Goal: Find contact information: Find contact information

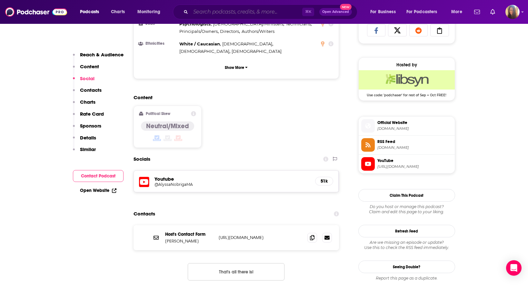
click at [223, 12] on input "Search podcasts, credits, & more..." at bounding box center [247, 12] width 112 height 10
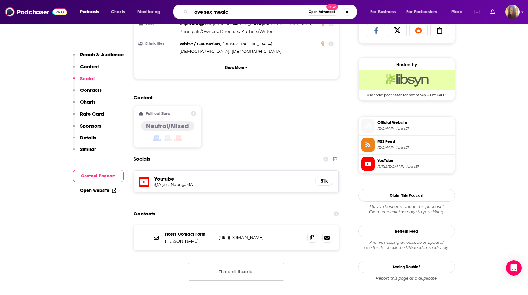
type input "love sex magic"
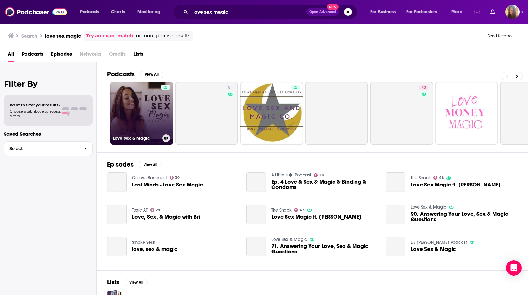
click at [135, 114] on link "Love Sex & Magic" at bounding box center [141, 113] width 63 height 63
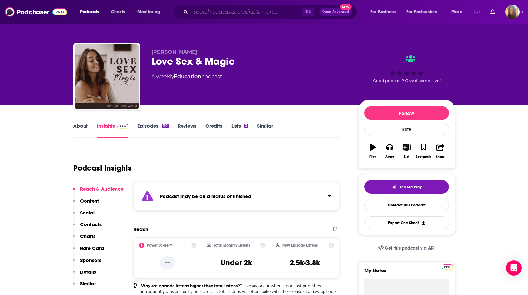
click at [215, 13] on input "Search podcasts, credits, & more..." at bounding box center [247, 12] width 112 height 10
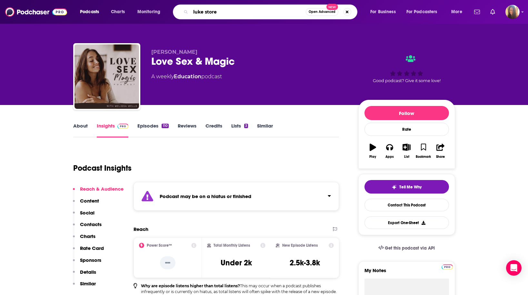
type input "[PERSON_NAME]"
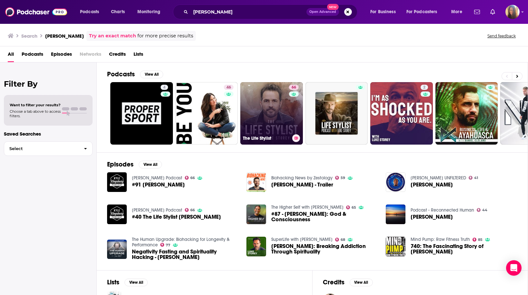
click at [273, 124] on link "66 The Life Stylist" at bounding box center [271, 113] width 63 height 63
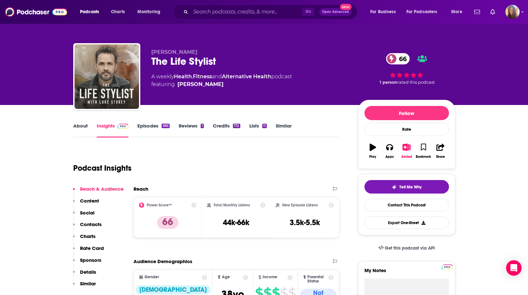
click at [83, 126] on link "About" at bounding box center [80, 130] width 15 height 15
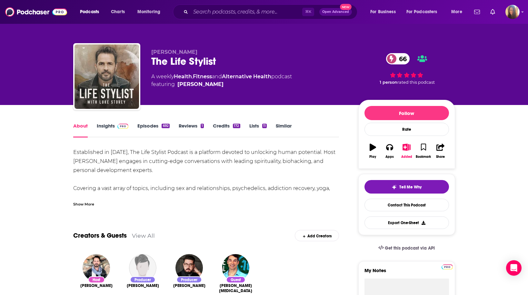
click at [85, 204] on div "Show More" at bounding box center [83, 204] width 21 height 6
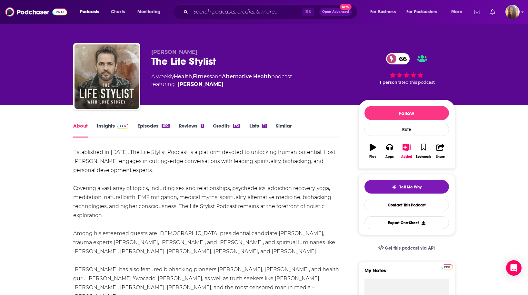
click at [111, 126] on link "Insights" at bounding box center [113, 130] width 32 height 15
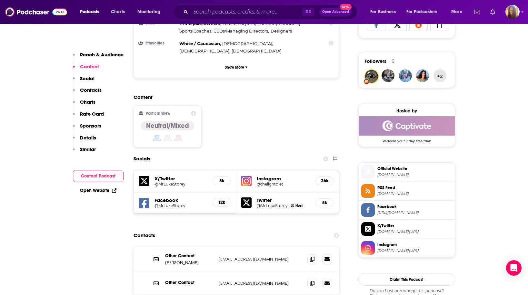
scroll to position [565, 0]
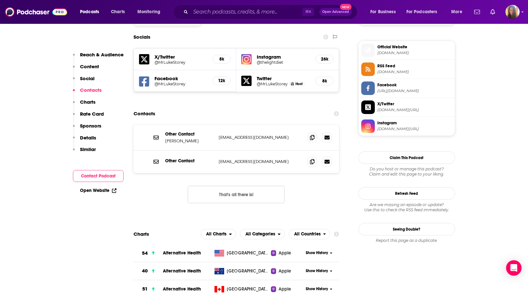
click at [241, 186] on button "That's all there is!" at bounding box center [236, 194] width 97 height 17
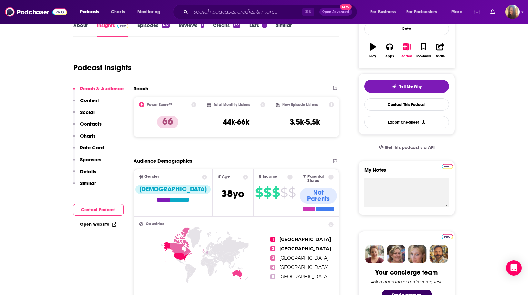
scroll to position [0, 0]
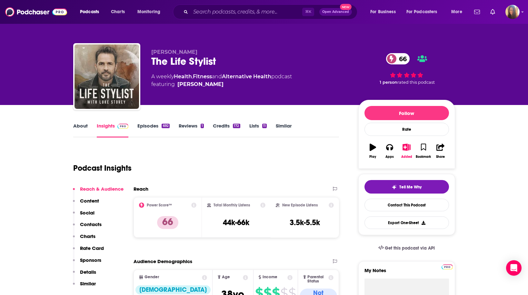
click at [149, 125] on link "Episodes 692" at bounding box center [153, 130] width 32 height 15
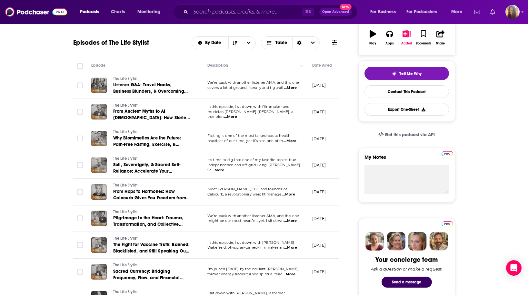
scroll to position [114, 0]
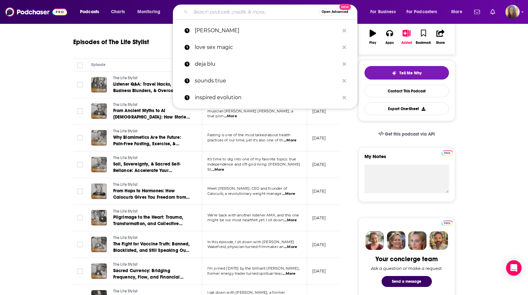
click at [221, 13] on input "Search podcasts, credits, & more..." at bounding box center [255, 12] width 128 height 10
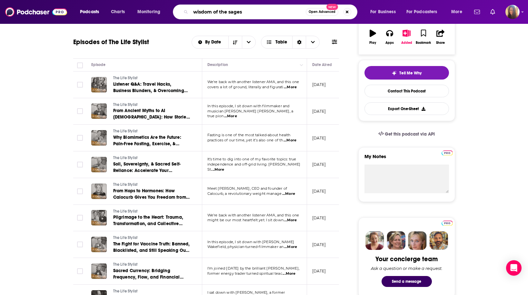
type input "wisdom of the sages"
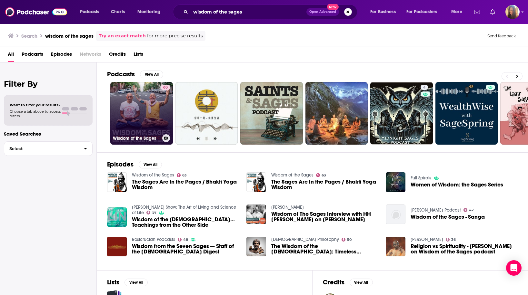
click at [141, 110] on link "63 Wisdom of the Sages" at bounding box center [141, 113] width 63 height 63
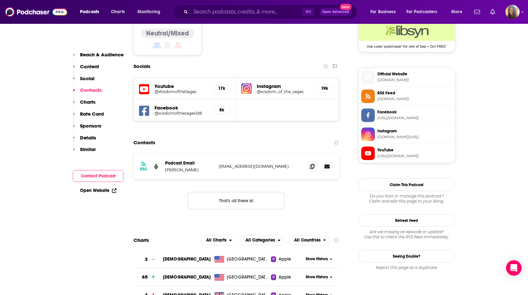
scroll to position [555, 0]
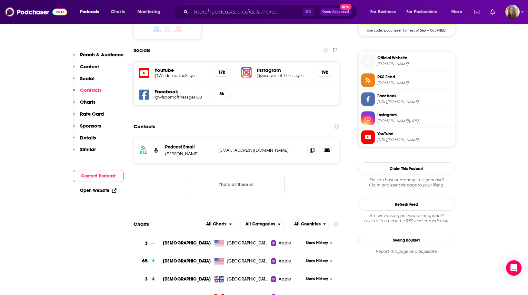
drag, startPoint x: 216, startPoint y: 118, endPoint x: 295, endPoint y: 121, distance: 79.0
click at [296, 138] on div "RSS Podcast Email [PERSON_NAME] [EMAIL_ADDRESS][DOMAIN_NAME] [EMAIL_ADDRESS][DO…" at bounding box center [236, 150] width 206 height 25
copy p "[EMAIL_ADDRESS][DOMAIN_NAME]"
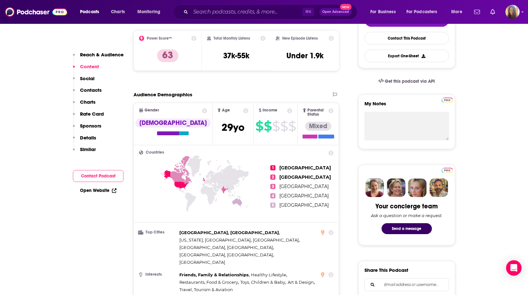
scroll to position [0, 0]
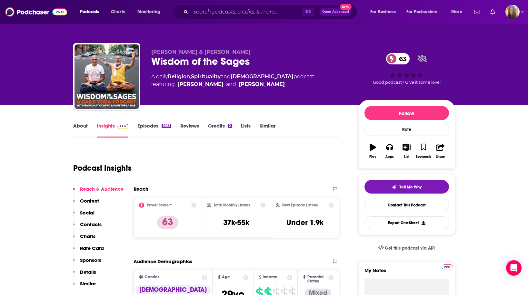
click at [150, 128] on link "Episodes 1683" at bounding box center [154, 130] width 34 height 15
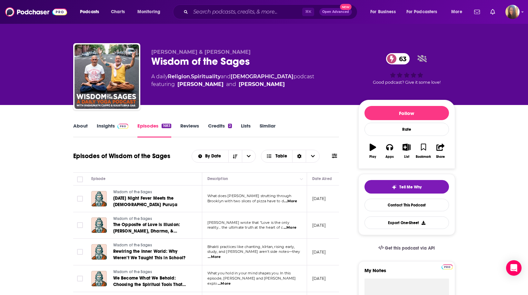
click at [81, 128] on link "About" at bounding box center [80, 130] width 15 height 15
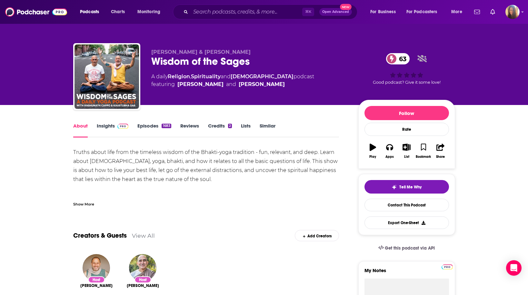
click at [83, 204] on div "Show More" at bounding box center [83, 204] width 21 height 6
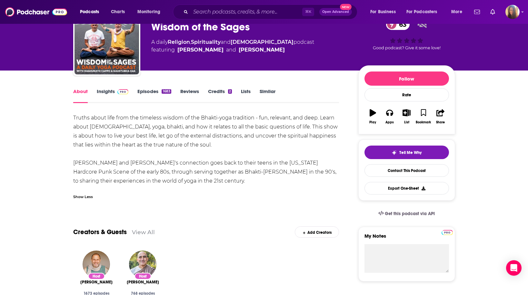
scroll to position [35, 0]
click at [148, 89] on link "Episodes 1683" at bounding box center [154, 95] width 34 height 15
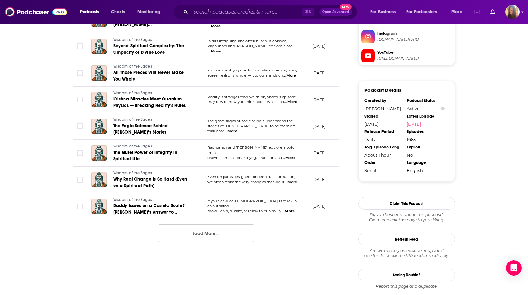
scroll to position [636, 0]
click at [204, 232] on button "Load More ..." at bounding box center [206, 232] width 97 height 17
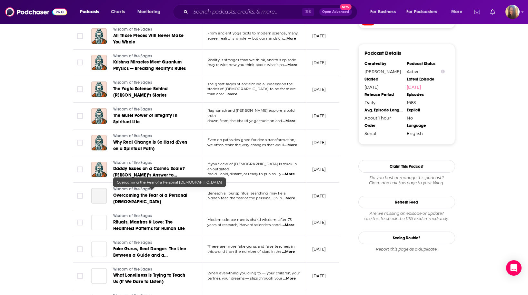
scroll to position [691, 0]
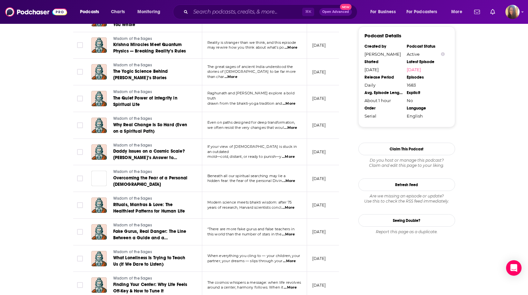
click at [294, 179] on span "...More" at bounding box center [288, 181] width 13 height 5
click at [316, 185] on td "[DATE]" at bounding box center [328, 178] width 42 height 27
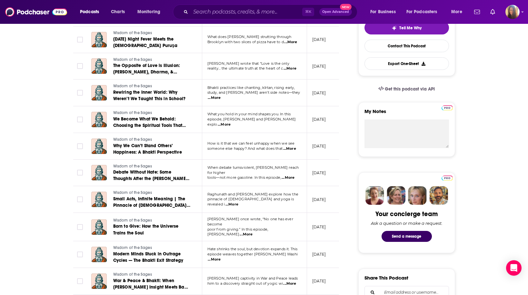
scroll to position [0, 0]
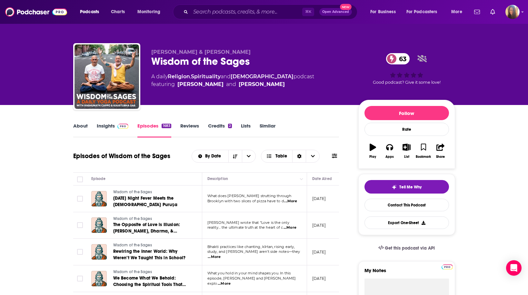
click at [79, 127] on link "About" at bounding box center [80, 130] width 15 height 15
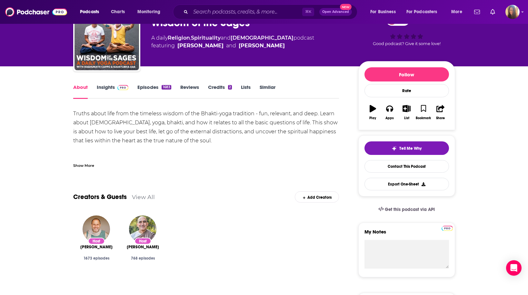
scroll to position [39, 0]
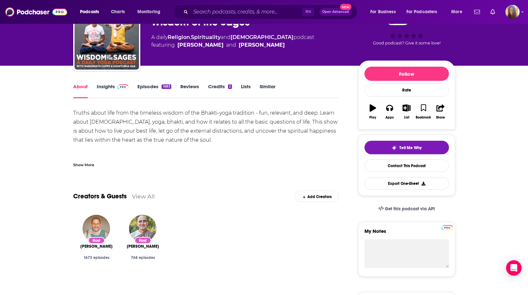
click at [78, 164] on div "Show More" at bounding box center [83, 165] width 21 height 6
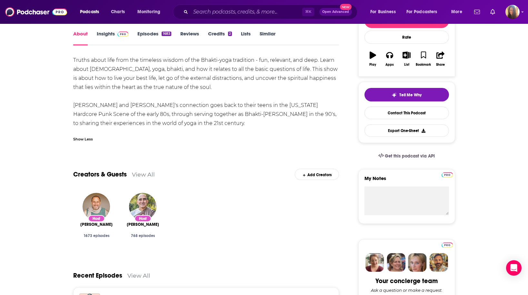
scroll to position [0, 0]
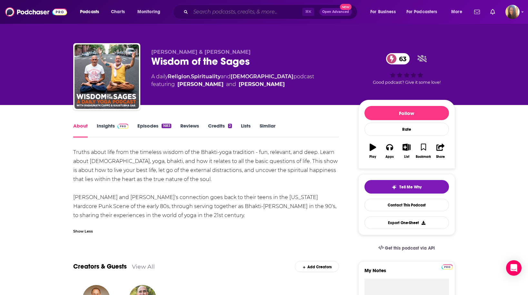
click at [212, 12] on input "Search podcasts, credits, & more..." at bounding box center [247, 12] width 112 height 10
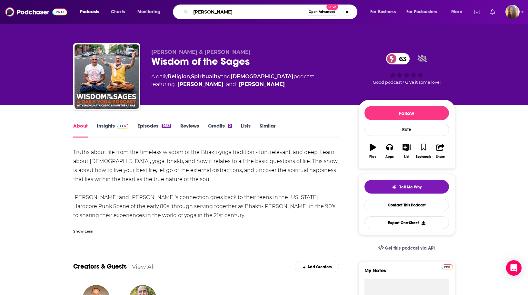
type input "[PERSON_NAME]"
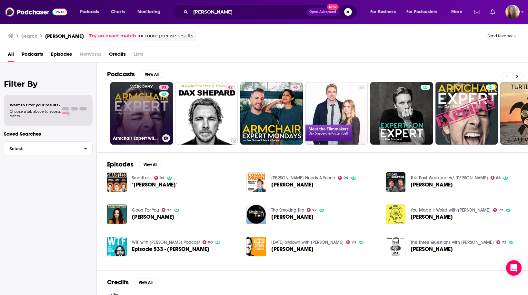
click at [148, 118] on link "93 Armchair Expert with [PERSON_NAME]" at bounding box center [141, 113] width 63 height 63
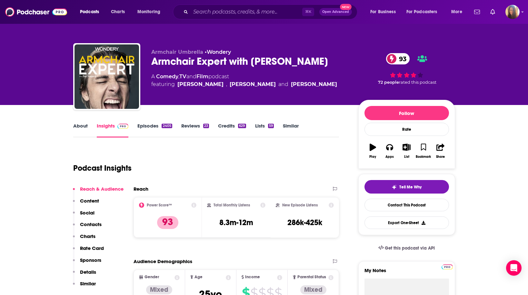
click at [149, 125] on link "Episodes 2405" at bounding box center [154, 130] width 34 height 15
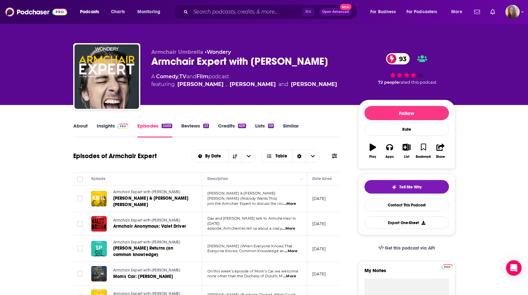
click at [103, 127] on link "Insights" at bounding box center [113, 130] width 32 height 15
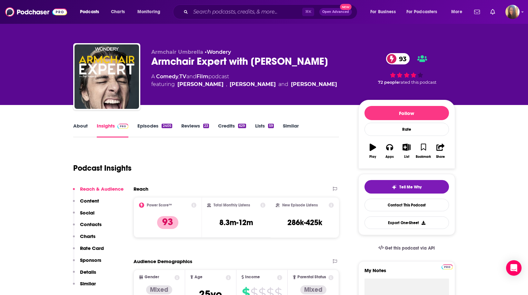
click at [80, 128] on link "About" at bounding box center [80, 130] width 15 height 15
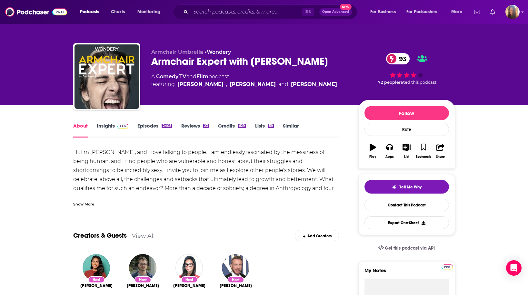
click at [78, 205] on div "Show More" at bounding box center [83, 204] width 21 height 6
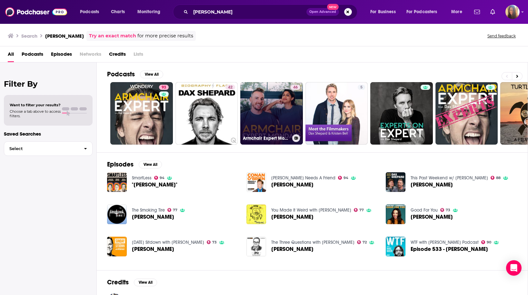
click at [276, 110] on link "46 Armchair Expert Mondays with [PERSON_NAME]" at bounding box center [271, 113] width 63 height 63
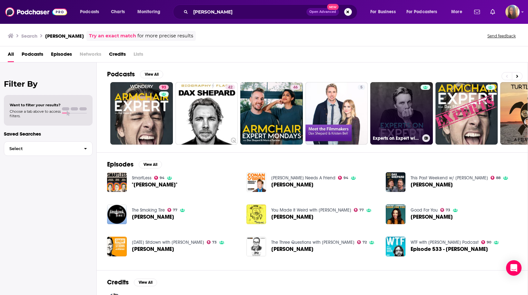
click at [399, 107] on link "Experts on Expert with [PERSON_NAME]" at bounding box center [401, 113] width 63 height 63
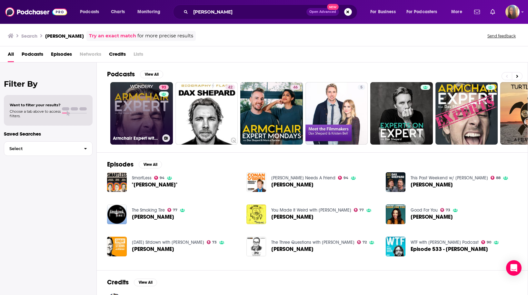
click at [147, 108] on link "93 Armchair Expert with [PERSON_NAME]" at bounding box center [141, 113] width 63 height 63
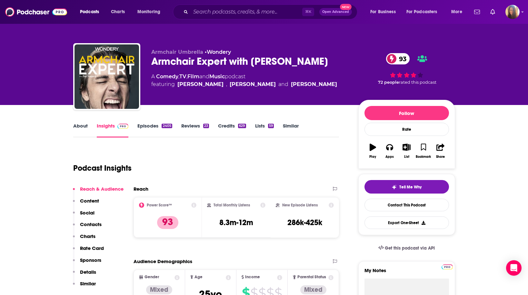
click at [151, 125] on link "Episodes 2405" at bounding box center [154, 130] width 34 height 15
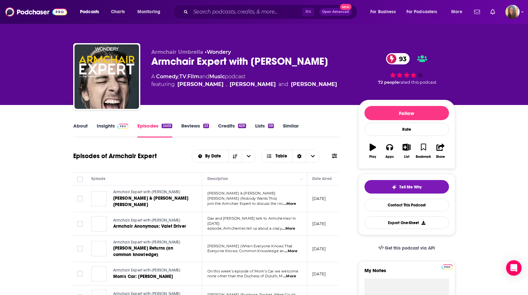
scroll to position [101, 0]
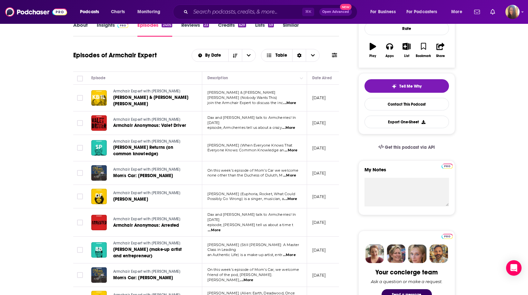
click at [291, 101] on span "...More" at bounding box center [289, 103] width 13 height 5
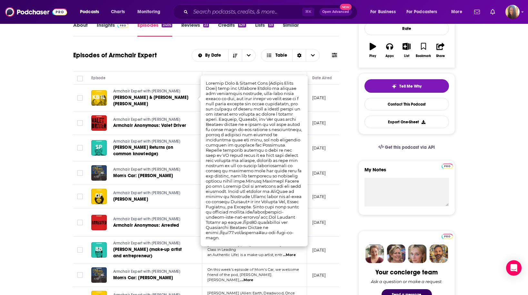
click at [332, 106] on td "[DATE]" at bounding box center [328, 98] width 42 height 27
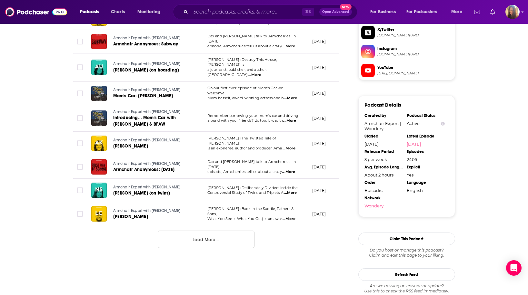
scroll to position [673, 0]
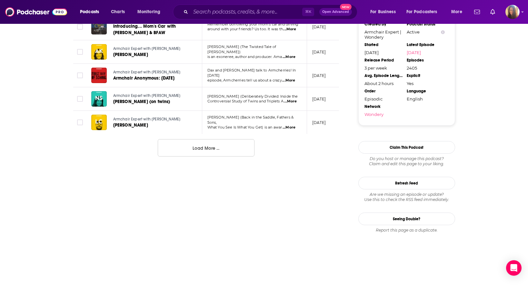
click at [219, 139] on button "Load More ..." at bounding box center [206, 147] width 97 height 17
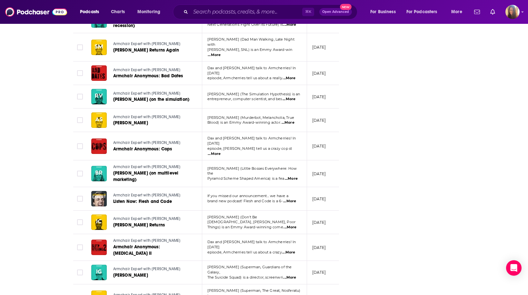
scroll to position [1141, 0]
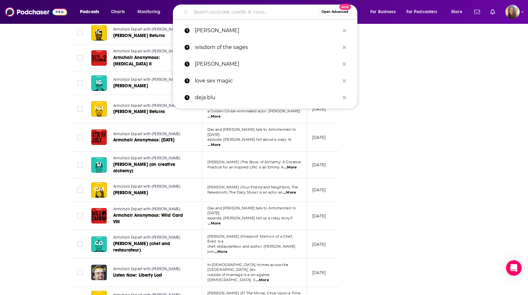
click at [222, 13] on input "Search podcasts, credits, & more..." at bounding box center [255, 12] width 128 height 10
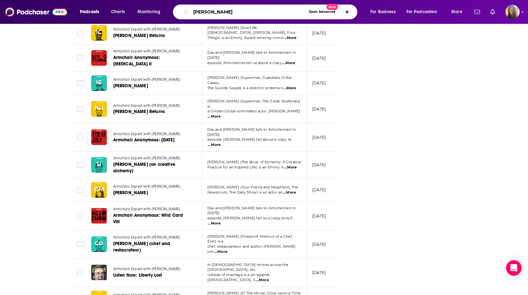
type input "[PERSON_NAME]"
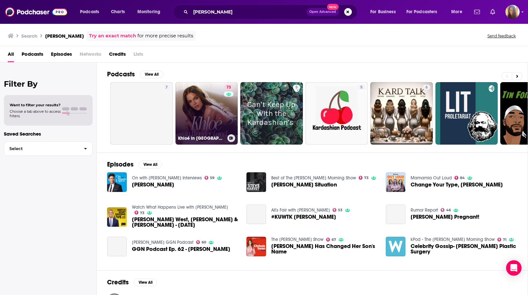
click at [212, 124] on link "73 Khloé in [GEOGRAPHIC_DATA]" at bounding box center [206, 113] width 63 height 63
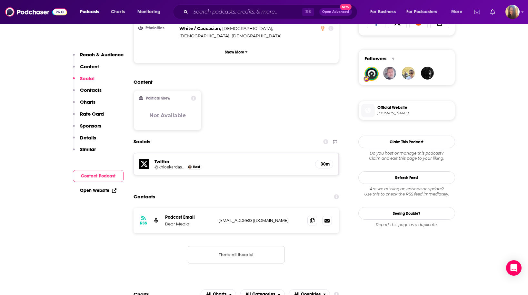
scroll to position [446, 0]
drag, startPoint x: 215, startPoint y: 196, endPoint x: 284, endPoint y: 199, distance: 69.0
click at [284, 209] on div "RSS Podcast Email Dear Media [EMAIL_ADDRESS][DOMAIN_NAME] [EMAIL_ADDRESS][DOMAI…" at bounding box center [236, 221] width 206 height 25
copy div "Dear Media [EMAIL_ADDRESS][DOMAIN_NAME]"
click at [215, 209] on div "RSS Podcast Email Dear Media [EMAIL_ADDRESS][DOMAIN_NAME] [EMAIL_ADDRESS][DOMAI…" at bounding box center [236, 221] width 206 height 25
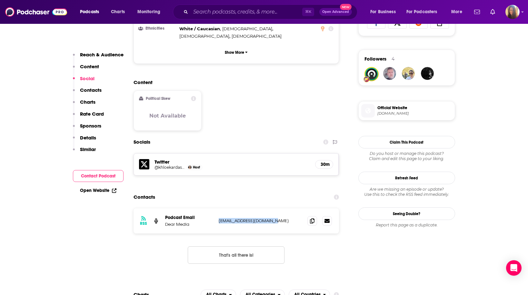
drag, startPoint x: 218, startPoint y: 198, endPoint x: 275, endPoint y: 198, distance: 57.1
click at [275, 209] on div "RSS Podcast Email Dear Media [EMAIL_ADDRESS][DOMAIN_NAME] [EMAIL_ADDRESS][DOMAI…" at bounding box center [236, 221] width 206 height 25
copy p "[EMAIL_ADDRESS][DOMAIN_NAME]"
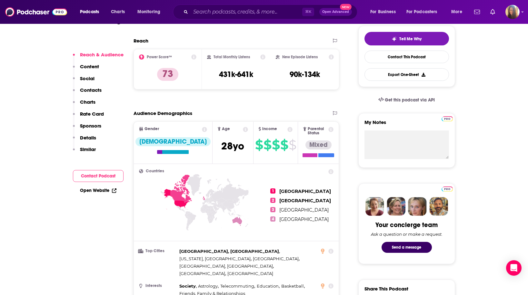
scroll to position [0, 0]
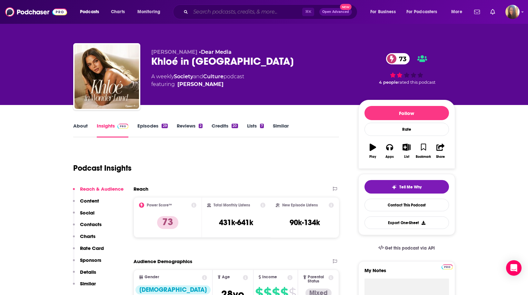
click at [210, 12] on input "Search podcasts, credits, & more..." at bounding box center [247, 12] width 112 height 10
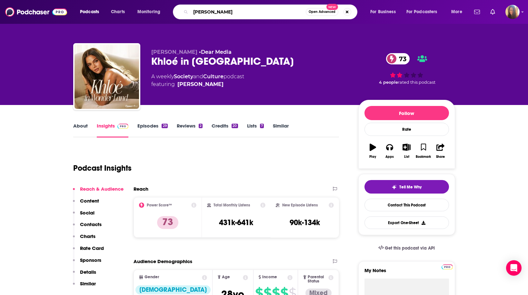
type input "[PERSON_NAME]"
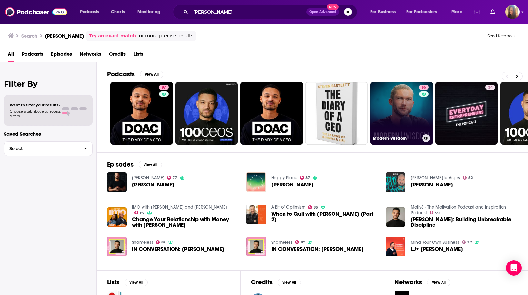
click at [417, 118] on link "85 Modern Wisdom" at bounding box center [401, 113] width 63 height 63
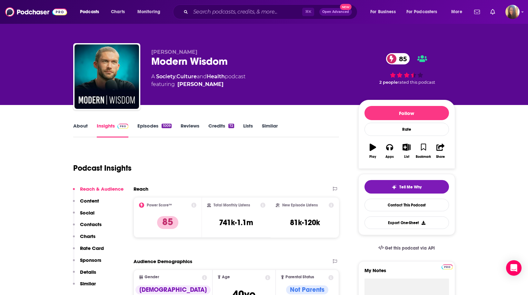
click at [83, 125] on link "About" at bounding box center [80, 130] width 15 height 15
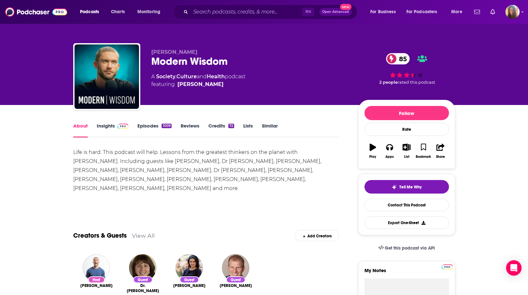
click at [113, 123] on link "Insights" at bounding box center [113, 130] width 32 height 15
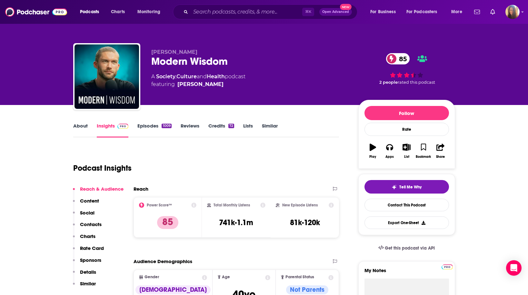
click at [146, 126] on link "Episodes 1009" at bounding box center [154, 130] width 34 height 15
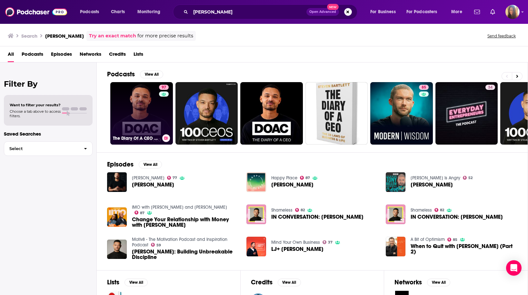
click at [154, 123] on link "97 The Diary Of A CEO with [PERSON_NAME]" at bounding box center [141, 113] width 63 height 63
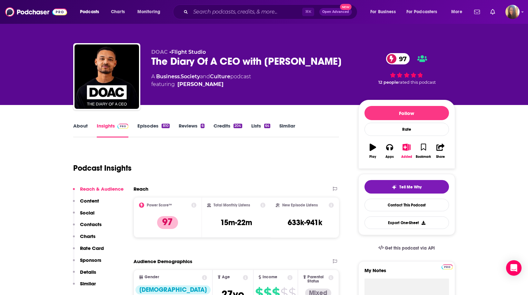
click at [81, 125] on link "About" at bounding box center [80, 130] width 15 height 15
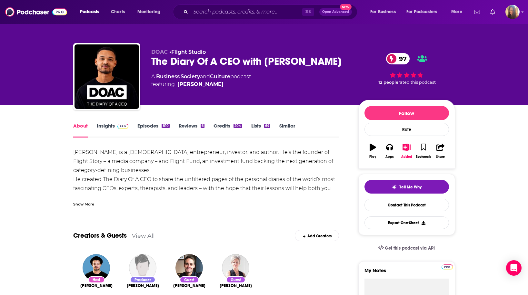
click at [77, 203] on div "Show More" at bounding box center [83, 204] width 21 height 6
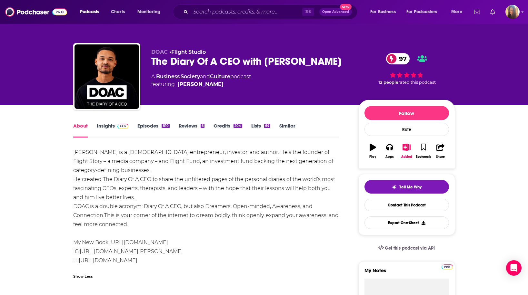
click at [152, 127] on link "Episodes 810" at bounding box center [153, 130] width 32 height 15
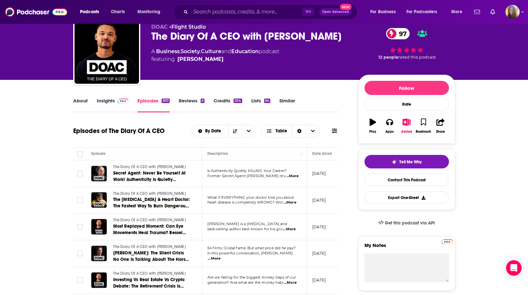
scroll to position [25, 0]
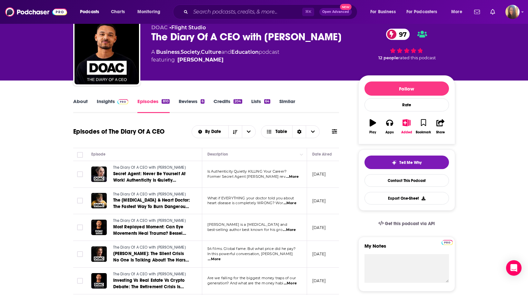
drag, startPoint x: 151, startPoint y: 36, endPoint x: 330, endPoint y: 43, distance: 179.7
click at [330, 43] on div "DOAC • Flight Studio The Diary Of A CEO with [PERSON_NAME] 97 A Business , Soci…" at bounding box center [264, 54] width 382 height 70
copy h2 "The Diary Of A CEO with [PERSON_NAME]"
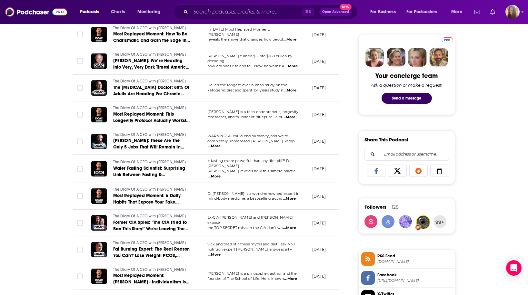
scroll to position [0, 0]
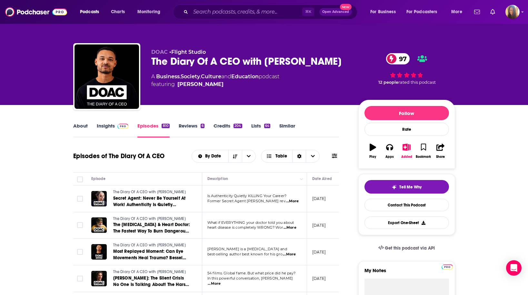
click at [108, 126] on link "Insights" at bounding box center [113, 130] width 32 height 15
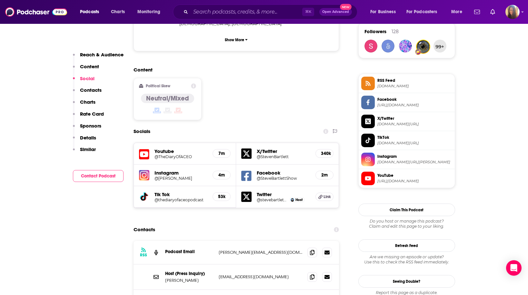
scroll to position [504, 0]
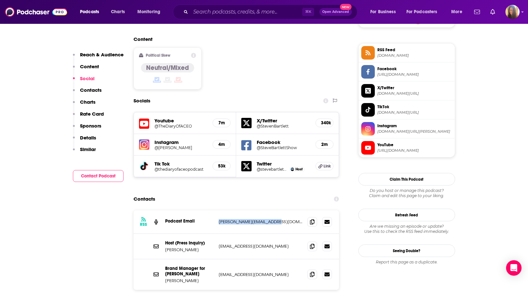
drag, startPoint x: 216, startPoint y: 197, endPoint x: 279, endPoint y: 201, distance: 63.3
click at [279, 211] on div "RSS Podcast Email [PERSON_NAME][EMAIL_ADDRESS][DOMAIN_NAME] [PERSON_NAME][EMAIL…" at bounding box center [236, 223] width 206 height 24
copy p "[PERSON_NAME][EMAIL_ADDRESS][DOMAIN_NAME]"
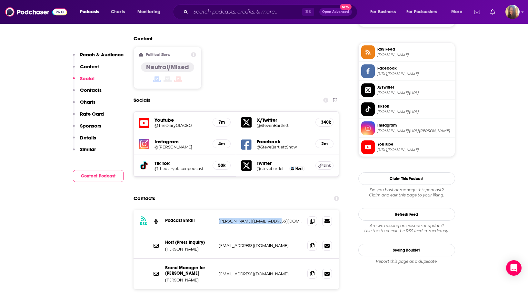
scroll to position [578, 0]
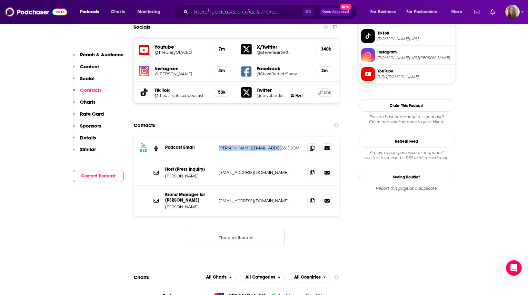
copy p "[PERSON_NAME][EMAIL_ADDRESS][DOMAIN_NAME]"
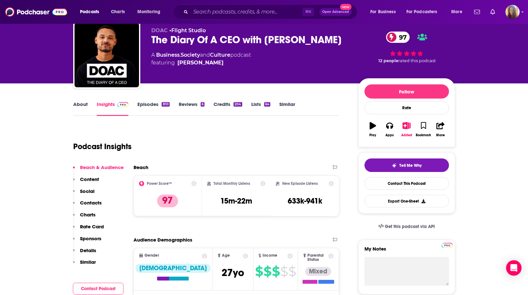
scroll to position [0, 0]
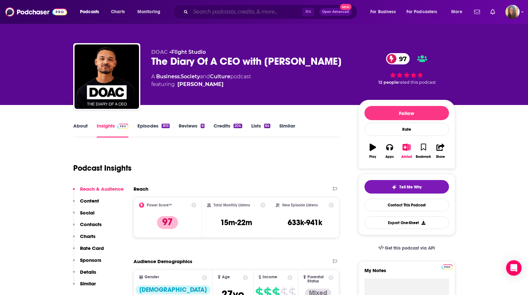
click at [230, 14] on input "Search podcasts, credits, & more..." at bounding box center [247, 12] width 112 height 10
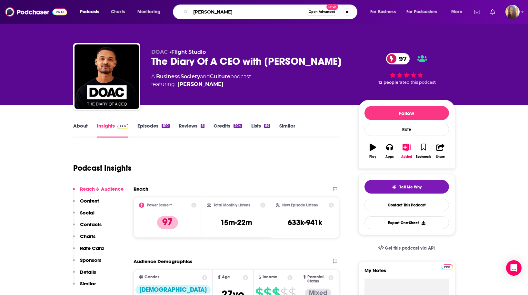
type input "[PERSON_NAME]"
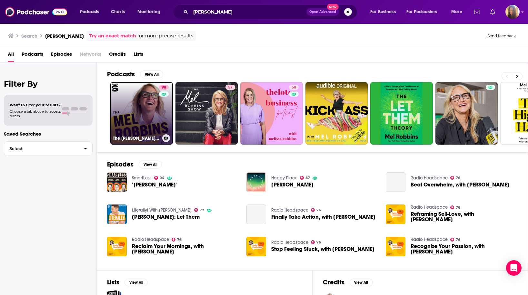
click at [135, 118] on link "98 The [PERSON_NAME] Podcast" at bounding box center [141, 113] width 63 height 63
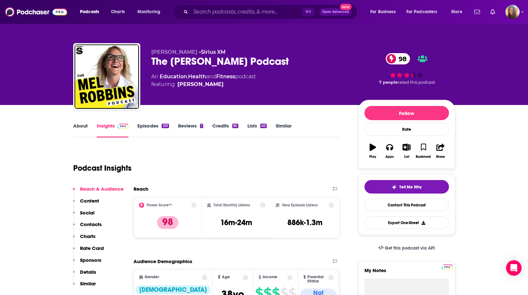
click at [75, 124] on link "About" at bounding box center [80, 130] width 15 height 15
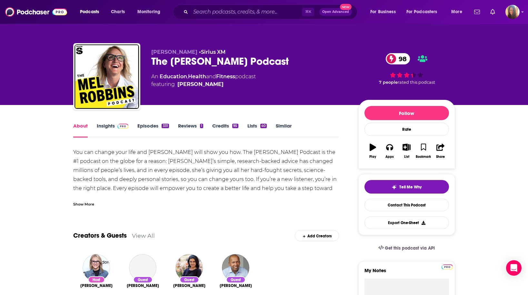
click at [85, 201] on div "Show More" at bounding box center [83, 204] width 21 height 6
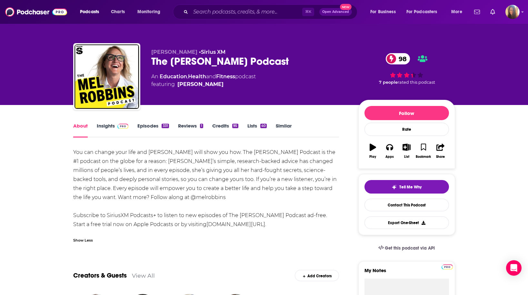
click at [115, 125] on span at bounding box center [122, 126] width 14 height 6
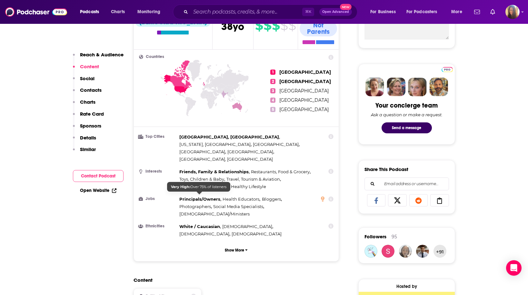
scroll to position [579, 0]
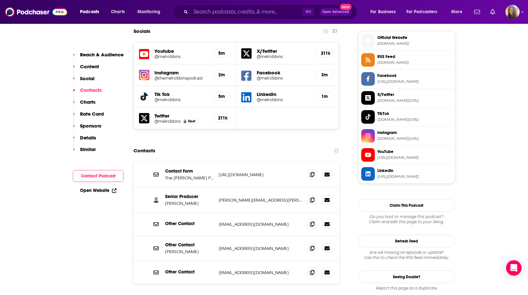
drag, startPoint x: 213, startPoint y: 164, endPoint x: 274, endPoint y: 167, distance: 61.7
click at [275, 188] on div "Senior Producer [PERSON_NAME] [PERSON_NAME][EMAIL_ADDRESS][PERSON_NAME][DOMAIN_…" at bounding box center [236, 200] width 206 height 25
drag, startPoint x: 215, startPoint y: 163, endPoint x: 274, endPoint y: 165, distance: 59.4
click at [274, 188] on div "Senior Producer [PERSON_NAME] [PERSON_NAME][EMAIL_ADDRESS][PERSON_NAME][DOMAIN_…" at bounding box center [236, 200] width 206 height 25
click at [274, 198] on p "[PERSON_NAME][EMAIL_ADDRESS][PERSON_NAME][DOMAIN_NAME]" at bounding box center [261, 200] width 84 height 5
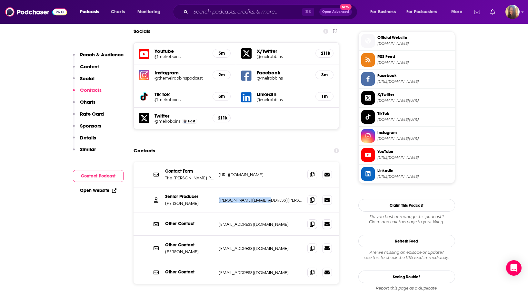
drag, startPoint x: 275, startPoint y: 164, endPoint x: 217, endPoint y: 164, distance: 58.0
click at [217, 188] on div "Senior Producer [PERSON_NAME] [PERSON_NAME][EMAIL_ADDRESS][PERSON_NAME][DOMAIN_…" at bounding box center [236, 200] width 206 height 25
copy p "[PERSON_NAME][EMAIL_ADDRESS][PERSON_NAME][DOMAIN_NAME]"
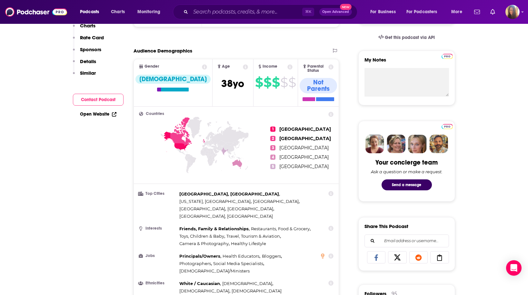
scroll to position [0, 0]
